Goal: Task Accomplishment & Management: Manage account settings

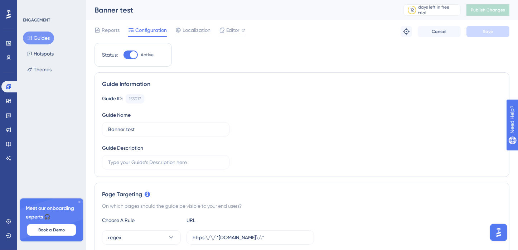
click at [129, 54] on div at bounding box center [130, 54] width 14 height 9
click at [123, 55] on input "Active" at bounding box center [123, 55] width 0 height 0
checkbox input "false"
click at [501, 31] on button "Save" at bounding box center [487, 31] width 43 height 11
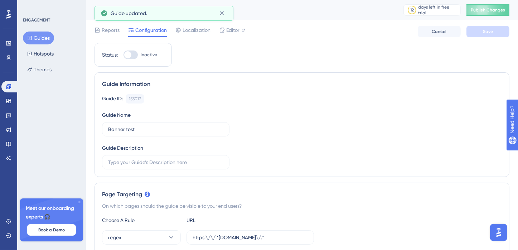
click at [42, 35] on button "Guides" at bounding box center [38, 37] width 31 height 13
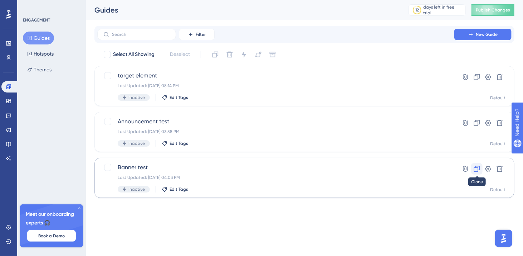
click at [478, 170] on icon at bounding box center [477, 169] width 6 height 6
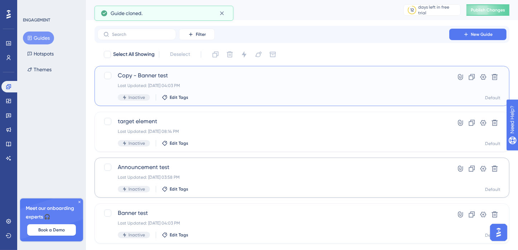
click at [225, 84] on div "Last Updated: [DATE] 04:03 PM" at bounding box center [273, 86] width 311 height 6
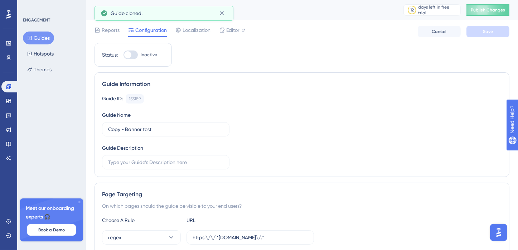
click at [135, 54] on div at bounding box center [130, 54] width 14 height 9
click at [123, 55] on input "Inactive" at bounding box center [123, 55] width 0 height 0
click at [499, 34] on button "Save" at bounding box center [487, 31] width 43 height 11
click at [491, 10] on span "Publish Changes" at bounding box center [488, 10] width 34 height 6
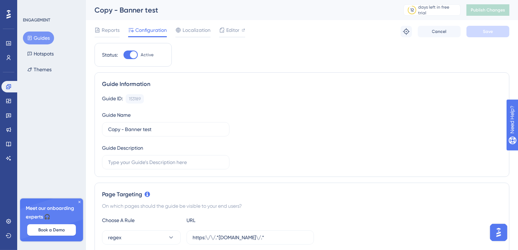
click at [133, 55] on div at bounding box center [133, 54] width 7 height 7
click at [123, 55] on input "Active" at bounding box center [123, 55] width 0 height 0
checkbox input "false"
click at [483, 28] on button "Save" at bounding box center [487, 31] width 43 height 11
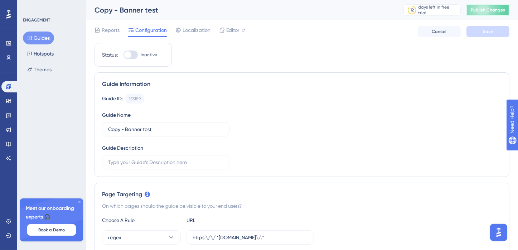
click at [506, 15] on button "Publish Changes" at bounding box center [487, 9] width 43 height 11
click at [44, 40] on button "Guides" at bounding box center [38, 37] width 31 height 13
